Goal: Download file/media

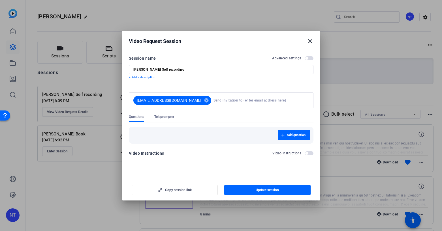
click at [309, 40] on mat-icon "close" at bounding box center [309, 41] width 7 height 7
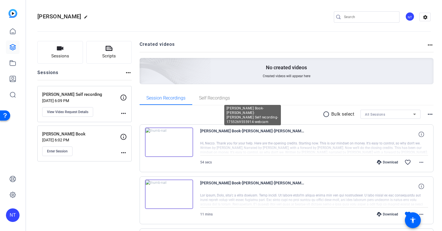
click at [287, 132] on span "Bill Haase Book-Bill Haase-Bill Haase Self recording-1755269555914-webcam" at bounding box center [252, 135] width 105 height 14
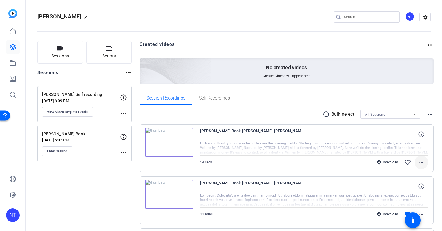
click at [419, 162] on mat-icon "more_horiz" at bounding box center [421, 162] width 7 height 7
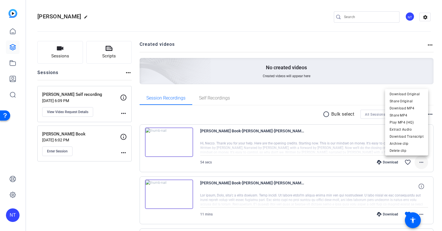
click at [419, 162] on div at bounding box center [221, 115] width 442 height 231
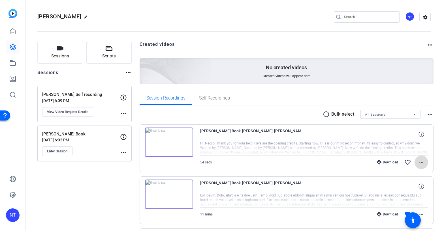
click at [421, 162] on mat-icon "more_horiz" at bounding box center [421, 162] width 7 height 7
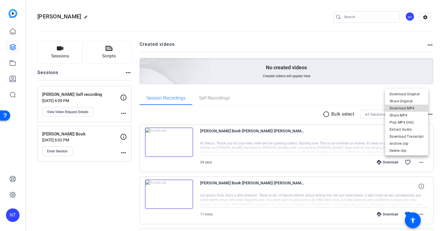
click at [414, 107] on span "Download MP4" at bounding box center [406, 108] width 34 height 7
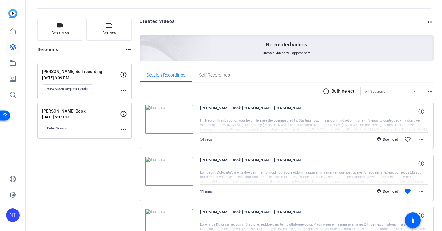
scroll to position [27, 0]
